Goal: Task Accomplishment & Management: Manage account settings

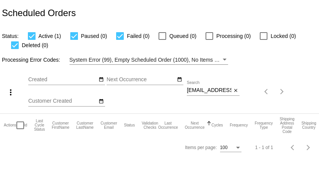
click at [203, 91] on input "[EMAIL_ADDRESS][DOMAIN_NAME]" at bounding box center [209, 90] width 45 height 6
paste input "[PERSON_NAME]@chefgloriab"
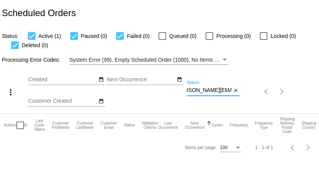
type input "[PERSON_NAME][EMAIL_ADDRESS][DOMAIN_NAME]"
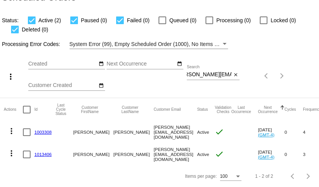
scroll to position [0, 0]
click at [43, 132] on link "1003308" at bounding box center [42, 131] width 17 height 5
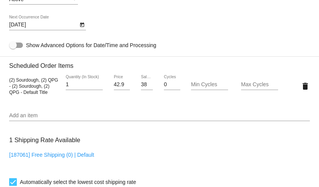
scroll to position [425, 0]
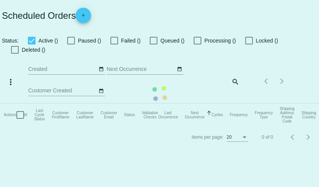
checkbox input "true"
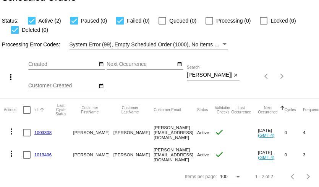
scroll to position [16, 0]
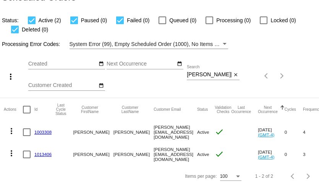
click at [43, 156] on link "1013406" at bounding box center [42, 153] width 17 height 5
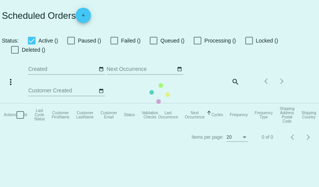
checkbox input "true"
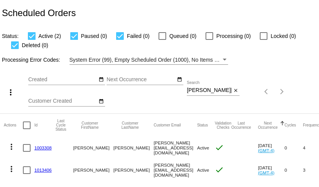
click at [12, 167] on mat-icon "more_vert" at bounding box center [11, 168] width 9 height 9
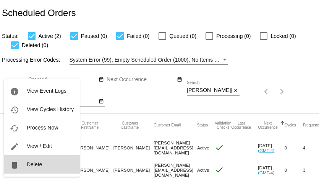
click at [25, 163] on button "delete Delete" at bounding box center [42, 164] width 76 height 18
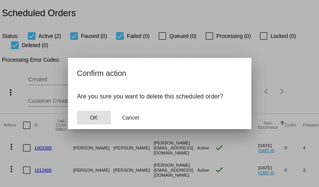
click at [87, 115] on button "OK" at bounding box center [94, 117] width 34 height 14
